Goal: Information Seeking & Learning: Learn about a topic

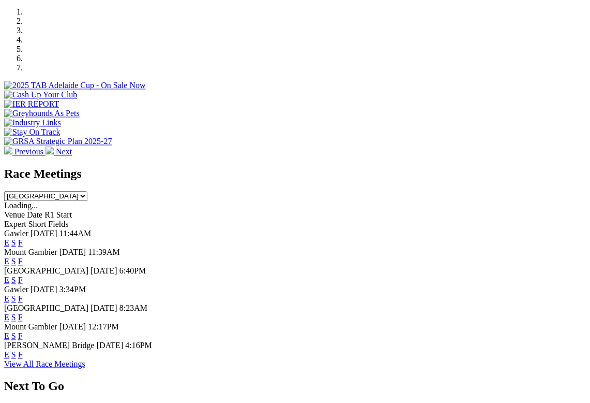
scroll to position [320, 0]
click at [23, 350] on link "F" at bounding box center [20, 354] width 5 height 9
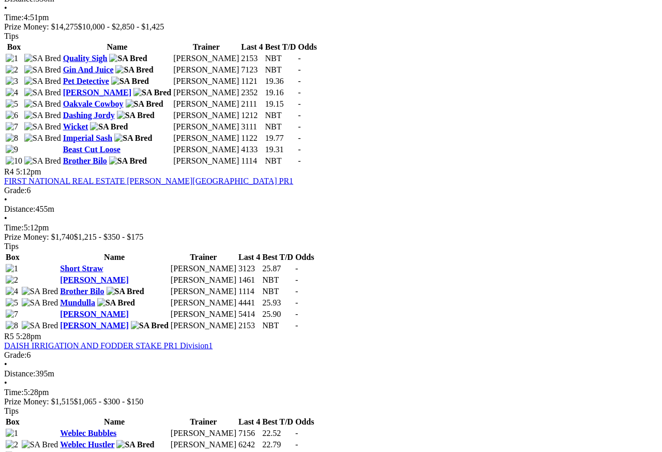
scroll to position [944, 0]
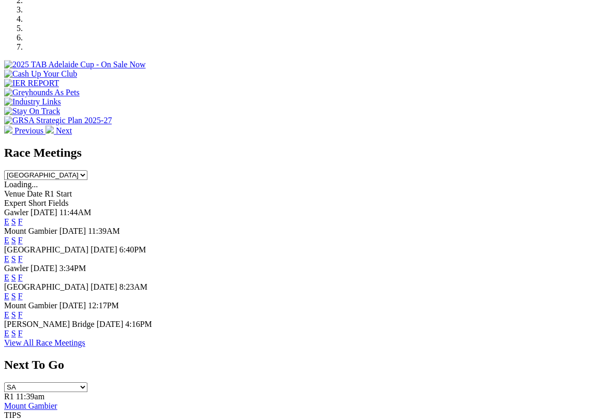
scroll to position [340, 0]
click at [23, 218] on link "F" at bounding box center [20, 222] width 5 height 9
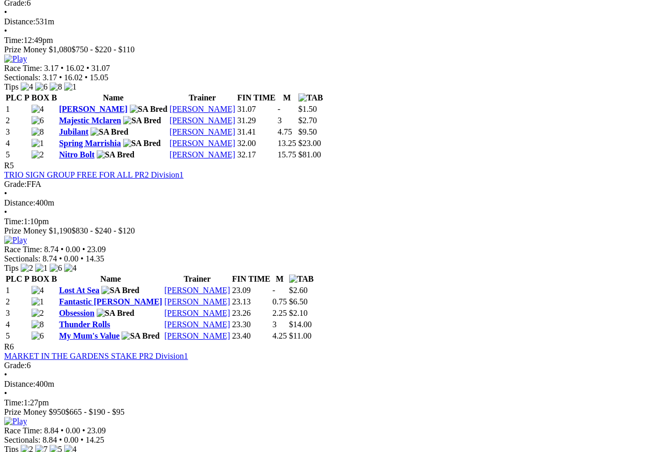
scroll to position [1052, 0]
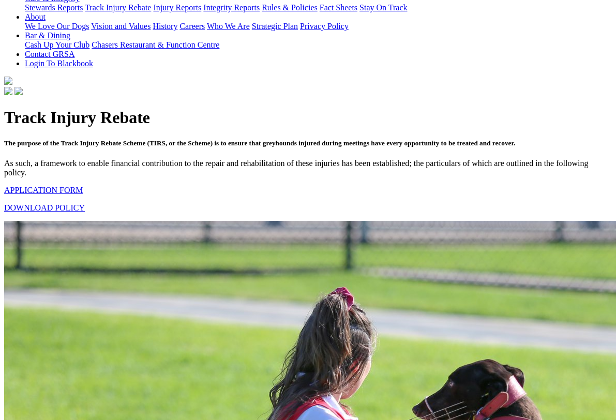
scroll to position [240, 0]
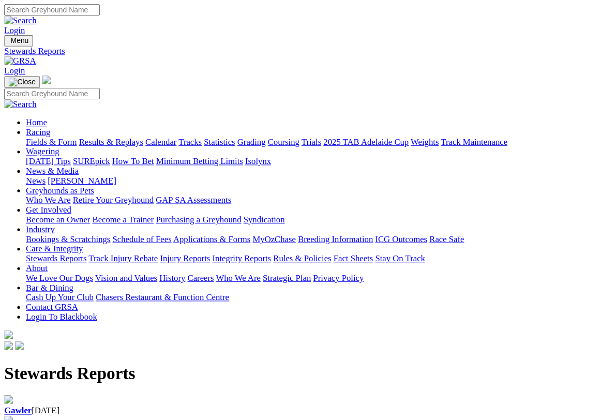
scroll to position [2, 0]
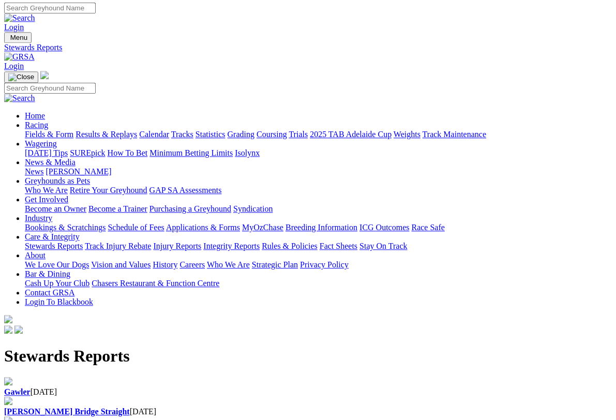
click at [31, 388] on b "Gawler" at bounding box center [17, 392] width 26 height 9
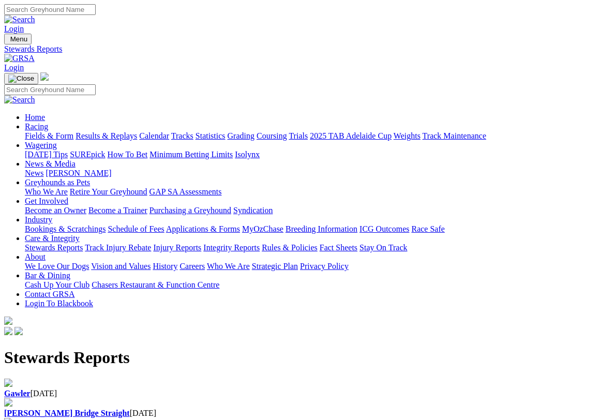
scroll to position [13, 0]
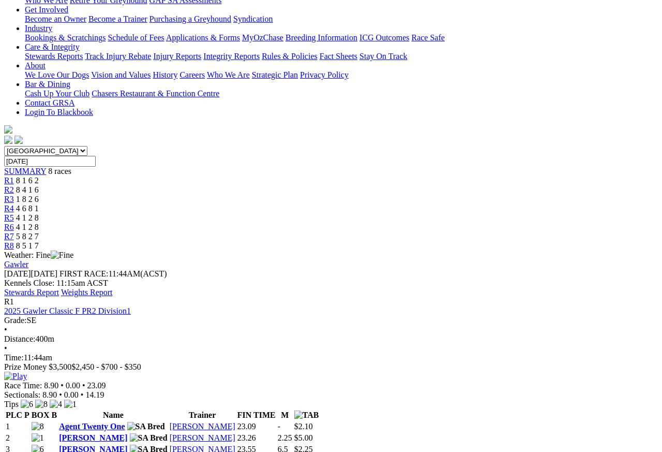
scroll to position [192, 0]
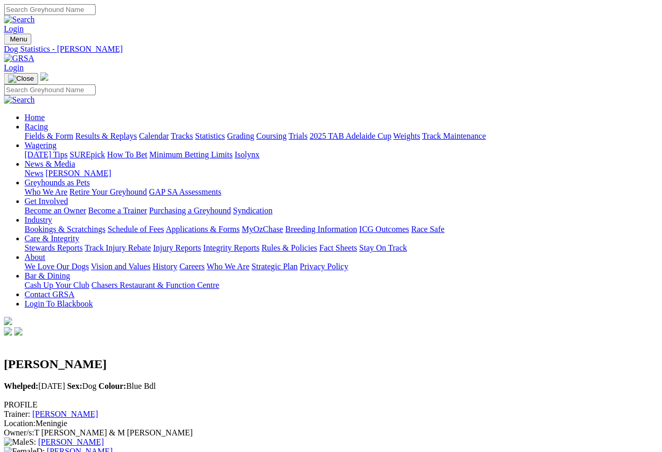
scroll to position [0, 22]
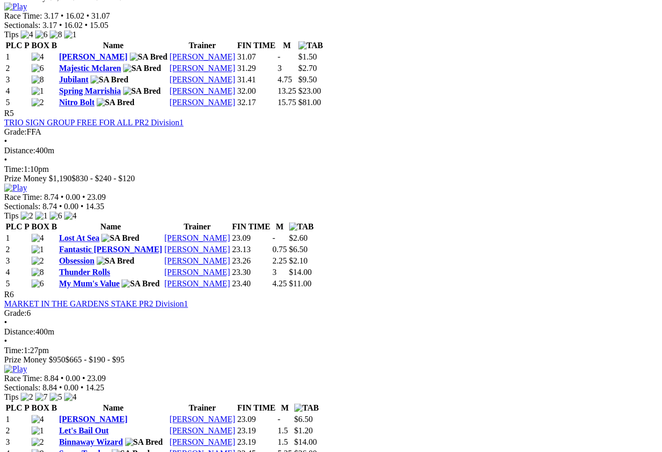
scroll to position [1104, 0]
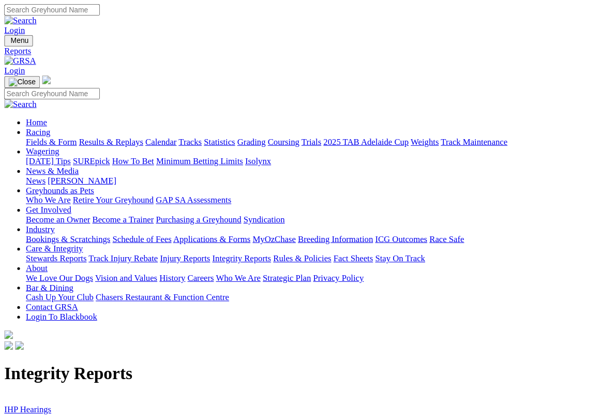
scroll to position [2, 0]
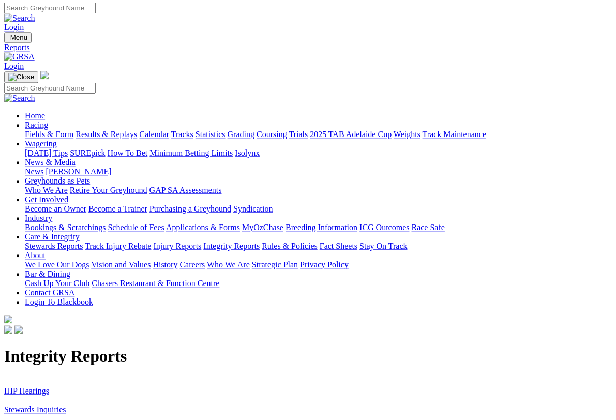
click at [39, 387] on link "IHP Hearings" at bounding box center [26, 391] width 45 height 9
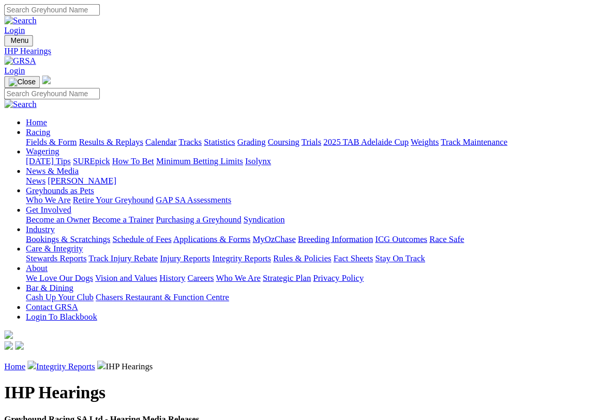
scroll to position [2, 0]
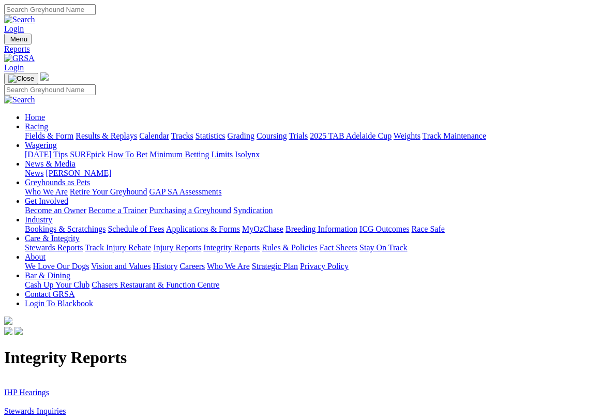
scroll to position [12, 0]
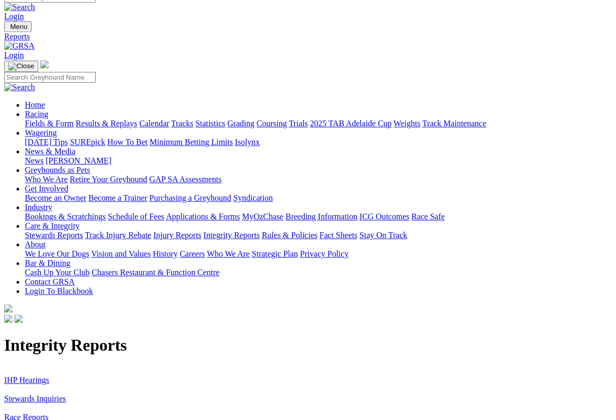
click at [62, 394] on link "Stewards Inquiries" at bounding box center [35, 398] width 62 height 9
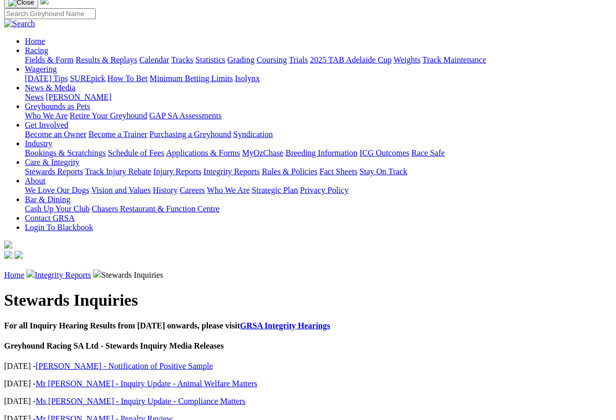
scroll to position [78, 0]
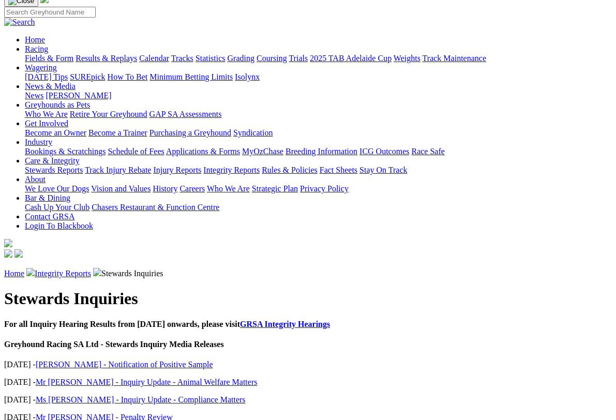
click at [132, 360] on link "[PERSON_NAME] - Notification of Positive Sample" at bounding box center [124, 364] width 177 height 9
